Goal: Transaction & Acquisition: Book appointment/travel/reservation

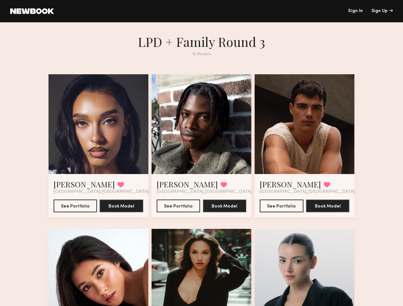
click at [382, 11] on div "Sign Up" at bounding box center [381, 11] width 21 height 4
click at [92, 128] on div at bounding box center [98, 124] width 100 height 100
click at [117, 188] on button at bounding box center [120, 185] width 7 height 6
click at [116, 212] on button "Book Model" at bounding box center [122, 205] width 44 height 13
click at [201, 128] on div at bounding box center [202, 124] width 100 height 100
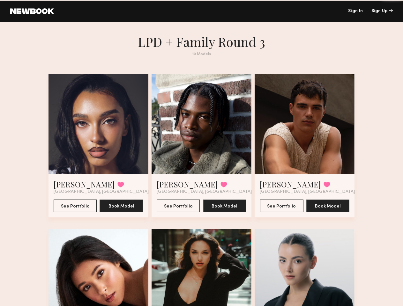
click at [220, 188] on button at bounding box center [223, 185] width 7 height 6
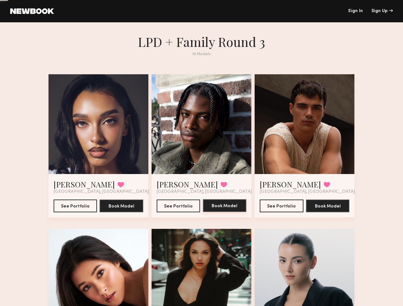
click at [226, 212] on button "Book Model" at bounding box center [225, 205] width 44 height 13
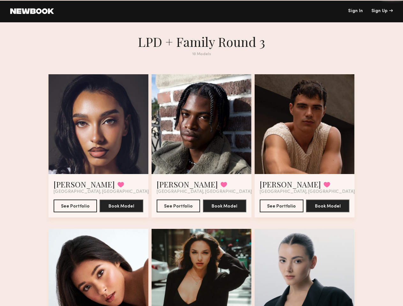
click at [311, 128] on div at bounding box center [305, 124] width 100 height 100
click at [323, 188] on button at bounding box center [326, 185] width 7 height 6
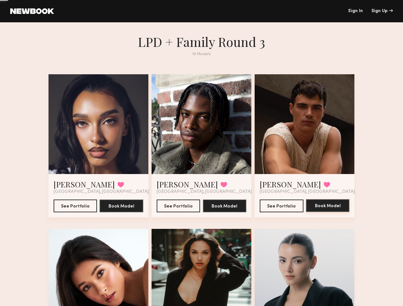
click at [336, 212] on button "Book Model" at bounding box center [328, 205] width 44 height 13
